Goal: Complete application form: Complete application form

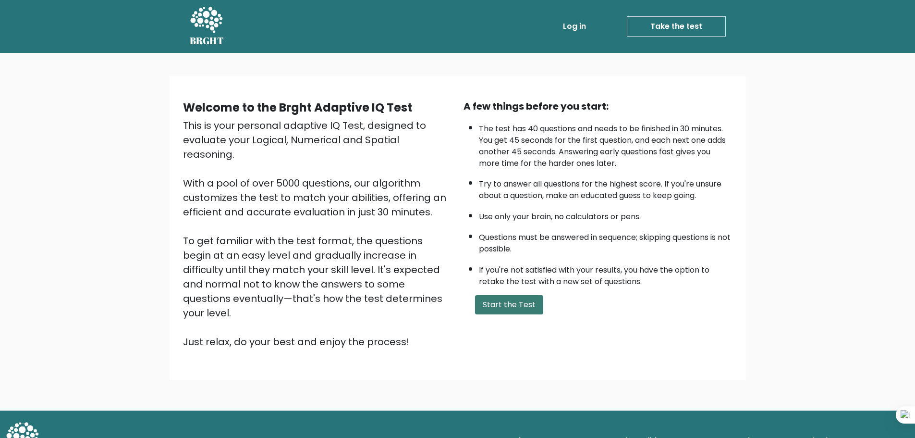
click at [506, 298] on button "Start the Test" at bounding box center [509, 304] width 68 height 19
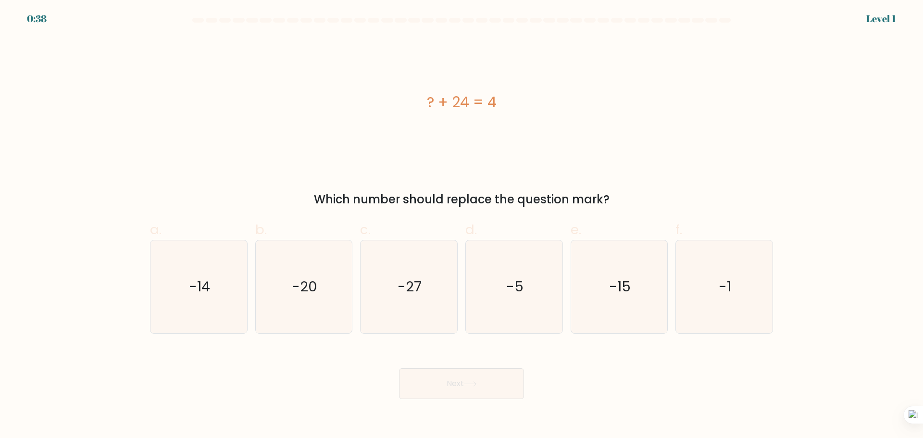
drag, startPoint x: 421, startPoint y: 99, endPoint x: 507, endPoint y: 99, distance: 85.5
click at [507, 99] on div "? + 24 = 4" at bounding box center [461, 102] width 623 height 22
copy div "? + 24 = 4"
click at [648, 52] on div "? + 24 = 4" at bounding box center [461, 102] width 623 height 131
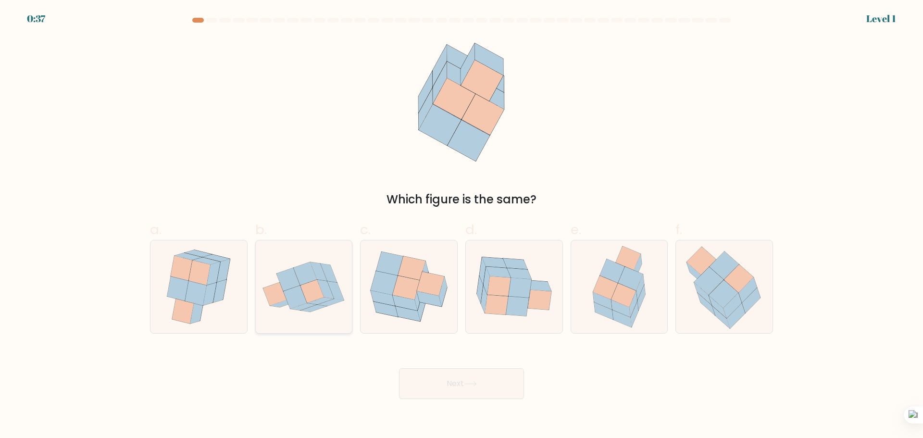
click at [317, 267] on icon at bounding box center [318, 271] width 17 height 19
click at [461, 225] on input "b." at bounding box center [461, 222] width 0 height 6
radio input "true"
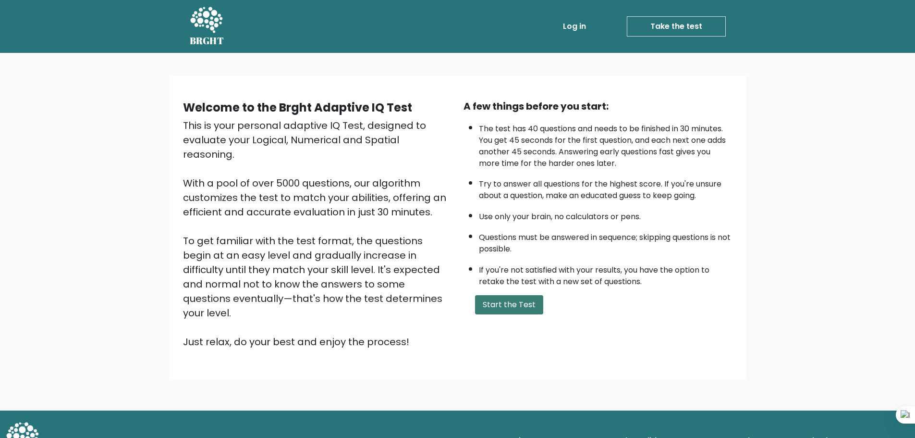
click at [515, 300] on button "Start the Test" at bounding box center [509, 304] width 68 height 19
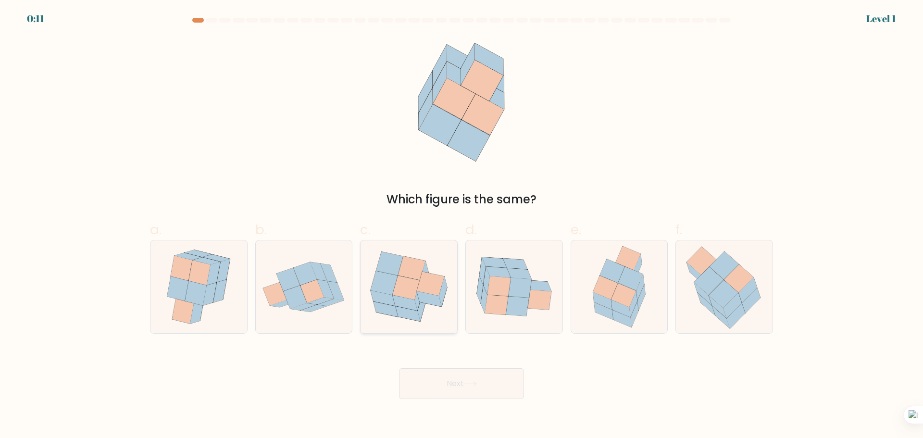
click at [393, 284] on icon at bounding box center [383, 283] width 27 height 24
click at [461, 225] on input "c." at bounding box center [461, 222] width 0 height 6
radio input "true"
click at [451, 384] on button "Next" at bounding box center [461, 383] width 125 height 31
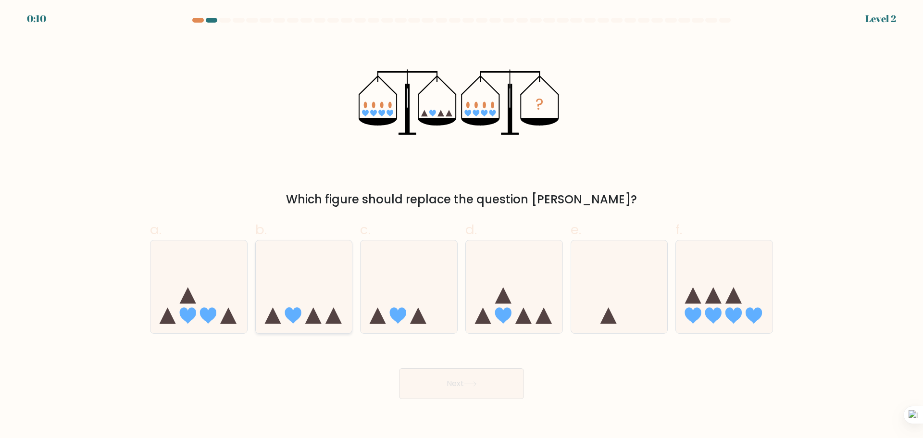
click at [319, 306] on icon at bounding box center [304, 287] width 97 height 80
click at [461, 225] on input "b." at bounding box center [461, 222] width 0 height 6
radio input "true"
click at [454, 366] on div "Next" at bounding box center [461, 372] width 634 height 54
click at [460, 373] on button "Next" at bounding box center [461, 383] width 125 height 31
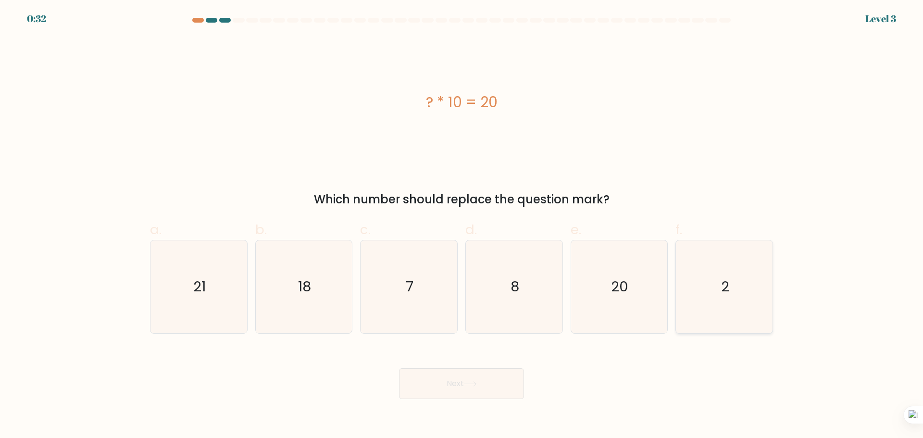
click at [729, 283] on icon "2" at bounding box center [724, 286] width 93 height 93
click at [462, 225] on input "f. 2" at bounding box center [461, 222] width 0 height 6
radio input "true"
click at [487, 385] on button "Next" at bounding box center [461, 383] width 125 height 31
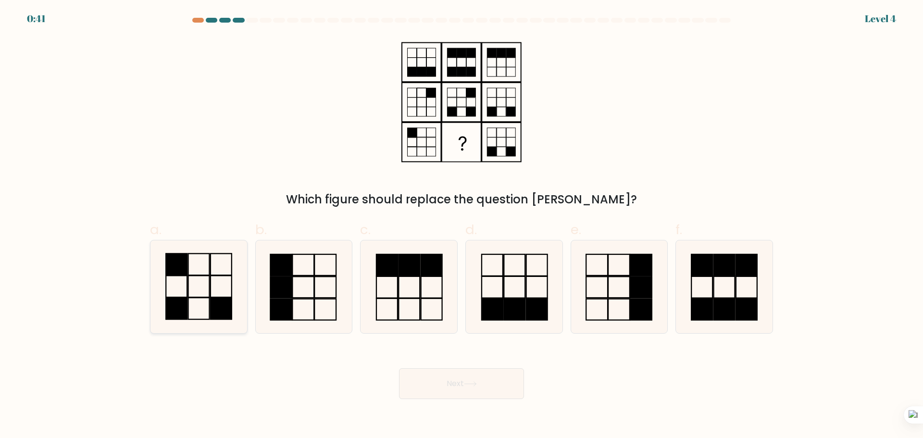
click at [219, 299] on rect at bounding box center [220, 308] width 21 height 22
click at [461, 225] on input "a." at bounding box center [461, 222] width 0 height 6
radio input "true"
click at [506, 291] on icon at bounding box center [514, 286] width 93 height 93
click at [462, 225] on input "d." at bounding box center [461, 222] width 0 height 6
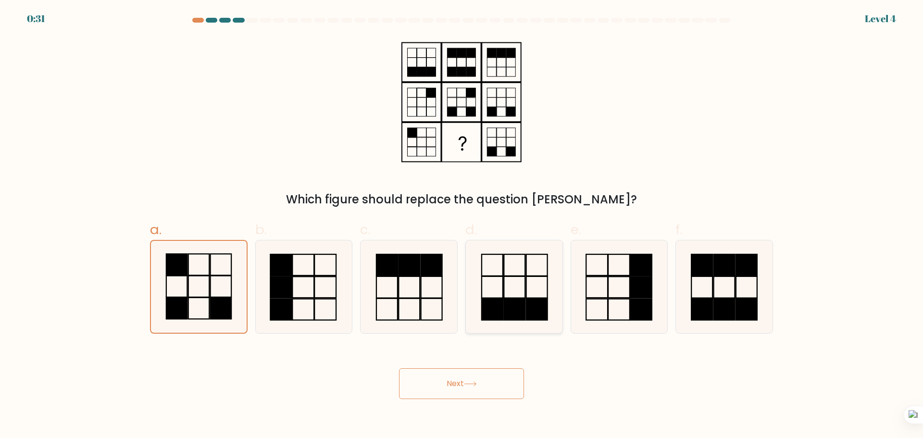
radio input "true"
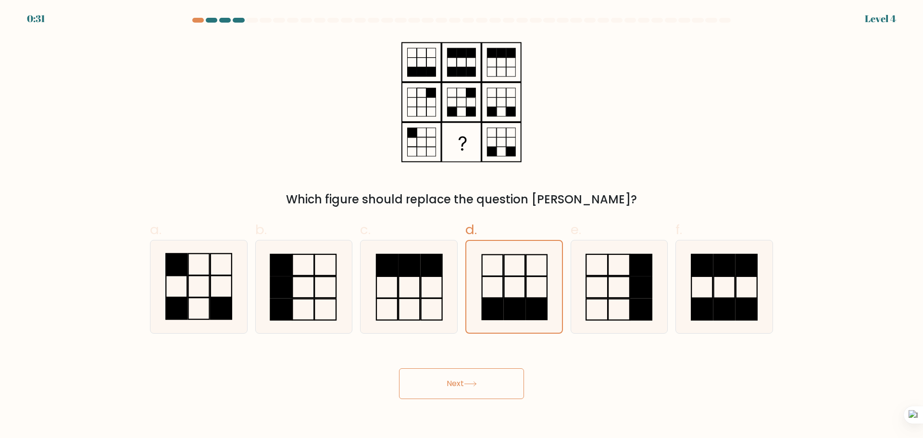
click at [476, 398] on button "Next" at bounding box center [461, 383] width 125 height 31
click at [476, 392] on button "Next" at bounding box center [461, 383] width 125 height 31
click at [482, 371] on button "Next" at bounding box center [461, 383] width 125 height 31
click at [281, 178] on div "Which figure should replace the question [PERSON_NAME]?" at bounding box center [461, 123] width 634 height 172
click at [465, 388] on button "Next" at bounding box center [461, 383] width 125 height 31
